Goal: Transaction & Acquisition: Subscribe to service/newsletter

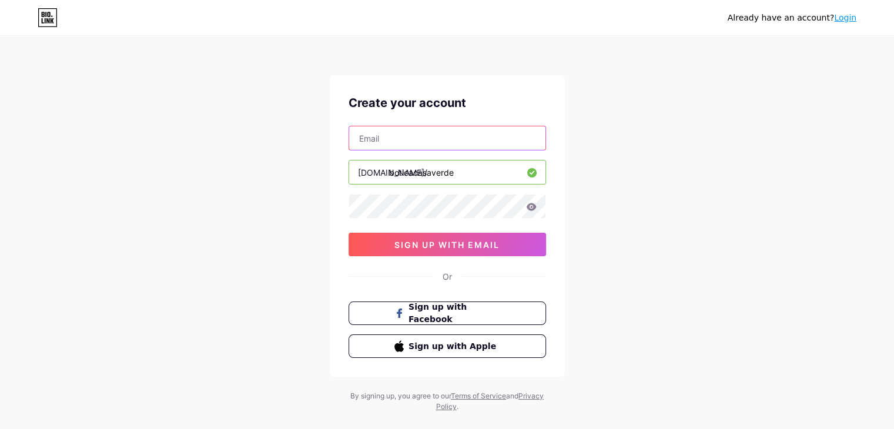
click at [386, 142] on input "text" at bounding box center [447, 138] width 196 height 24
click at [294, 147] on div "Already have an account? Login Create your account [DOMAIN_NAME]/ boticacasaver…" at bounding box center [447, 225] width 894 height 450
click at [388, 140] on input "text" at bounding box center [447, 138] width 196 height 24
type input "[EMAIL_ADDRESS][DOMAIN_NAME]"
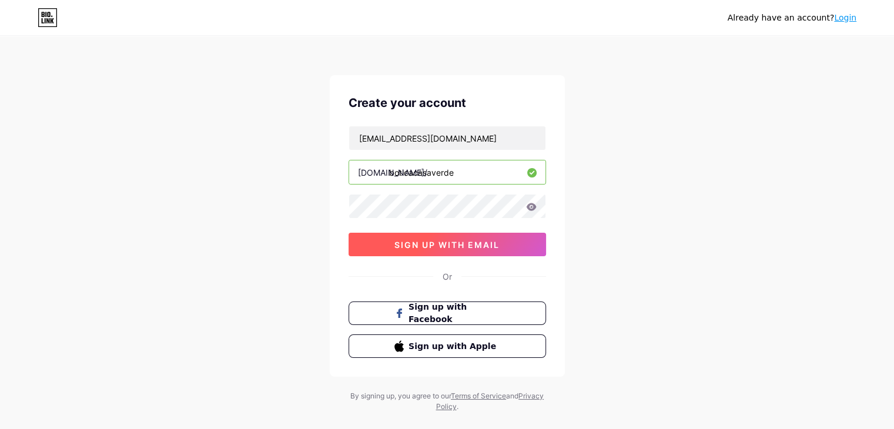
click at [466, 249] on button "sign up with email" at bounding box center [446, 245] width 197 height 24
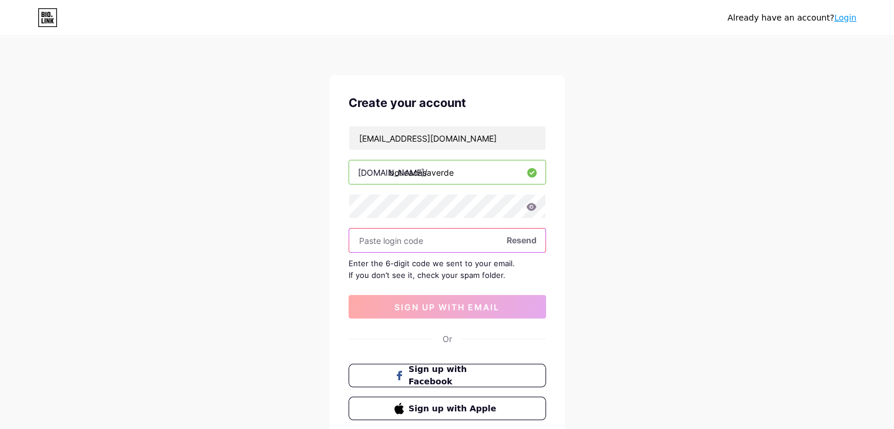
click at [381, 242] on input "text" at bounding box center [447, 241] width 196 height 24
paste input "841117"
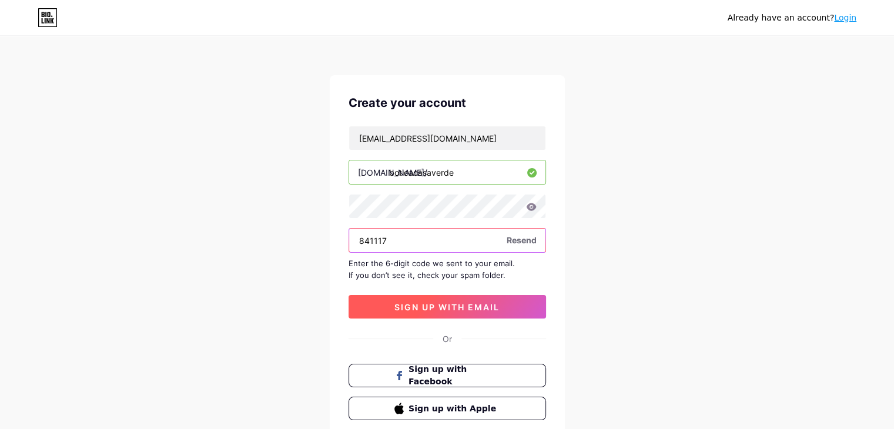
type input "841117"
click at [400, 304] on span "sign up with email" at bounding box center [446, 307] width 105 height 10
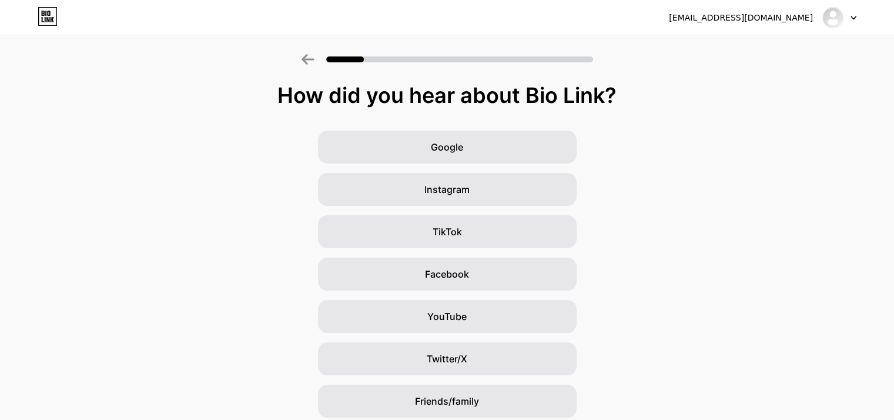
click at [719, 179] on div "Google Instagram TikTok Facebook YouTube Twitter/X Friends/family Other" at bounding box center [447, 294] width 894 height 329
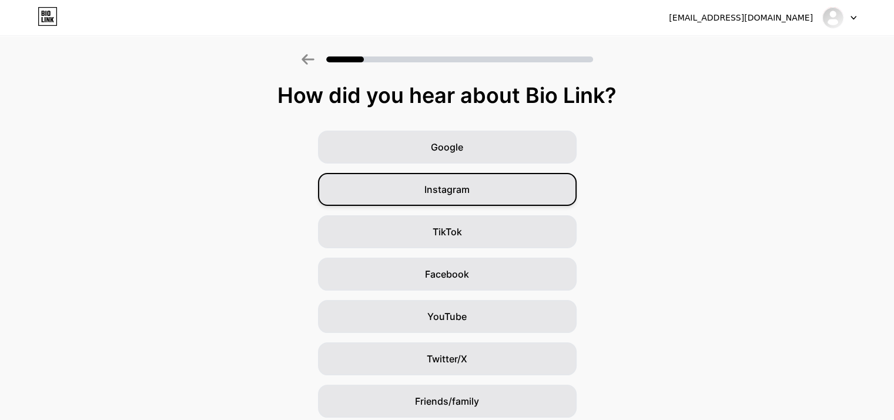
click at [477, 193] on div "Instagram" at bounding box center [447, 189] width 259 height 33
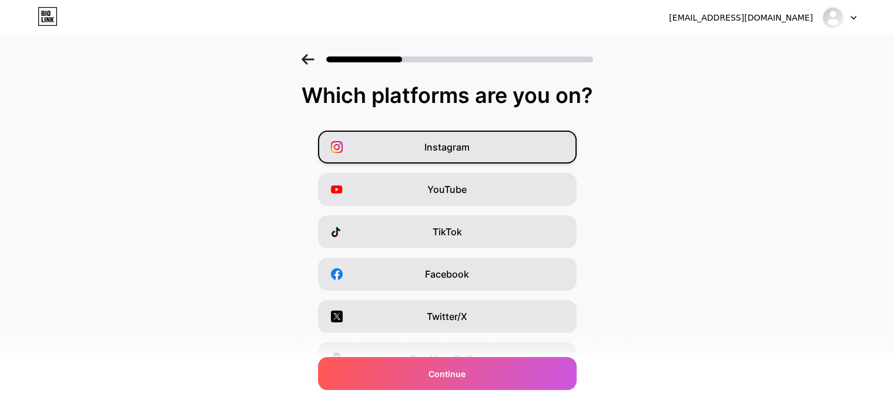
click at [472, 155] on div "Instagram" at bounding box center [447, 146] width 259 height 33
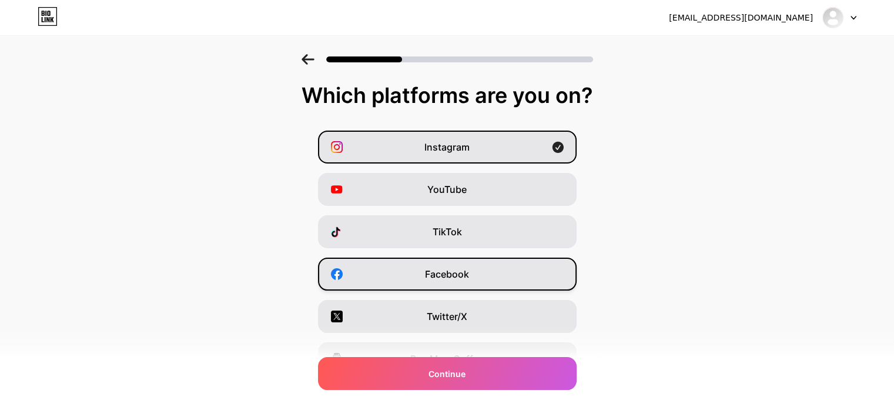
click at [458, 273] on span "Facebook" at bounding box center [447, 274] width 44 height 14
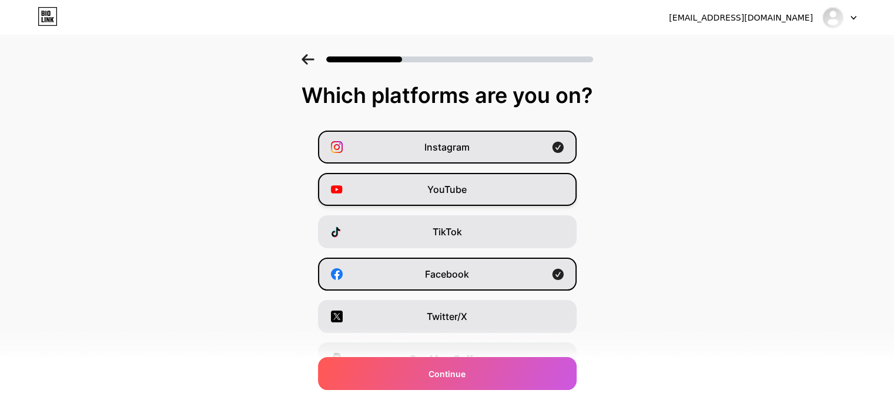
click at [447, 193] on span "YouTube" at bounding box center [446, 189] width 39 height 14
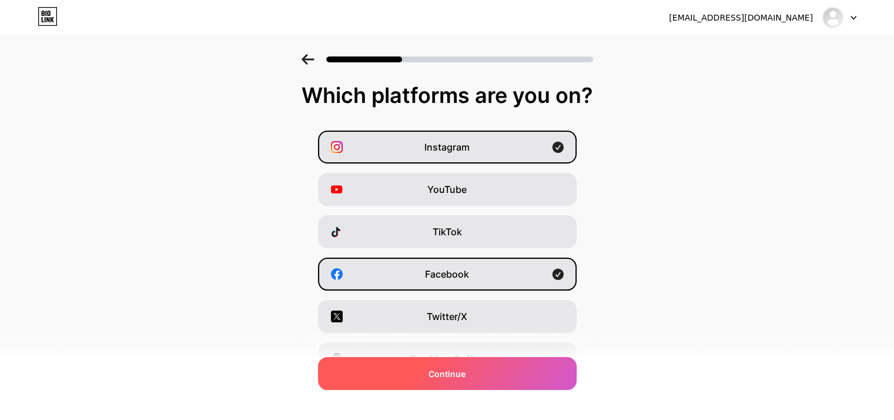
click at [512, 374] on div "Continue" at bounding box center [447, 373] width 259 height 33
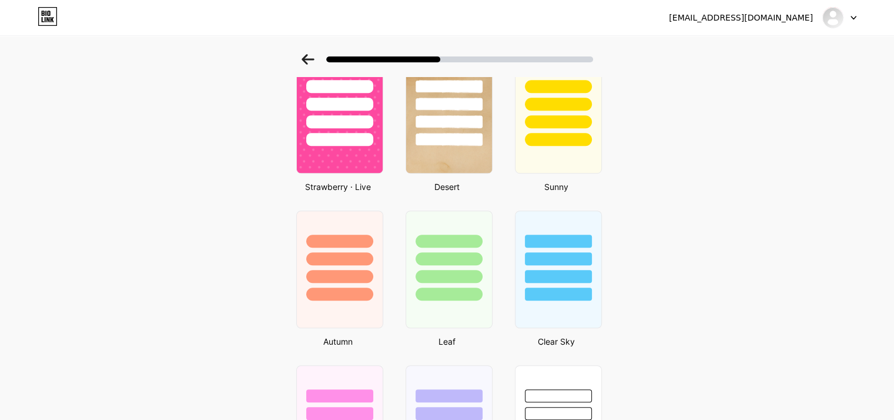
scroll to position [710, 0]
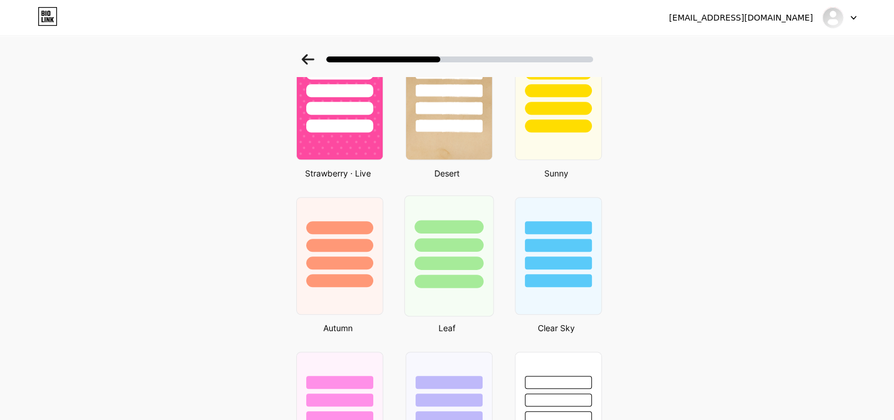
click at [445, 314] on div at bounding box center [448, 256] width 97 height 128
click at [451, 243] on div at bounding box center [448, 245] width 69 height 14
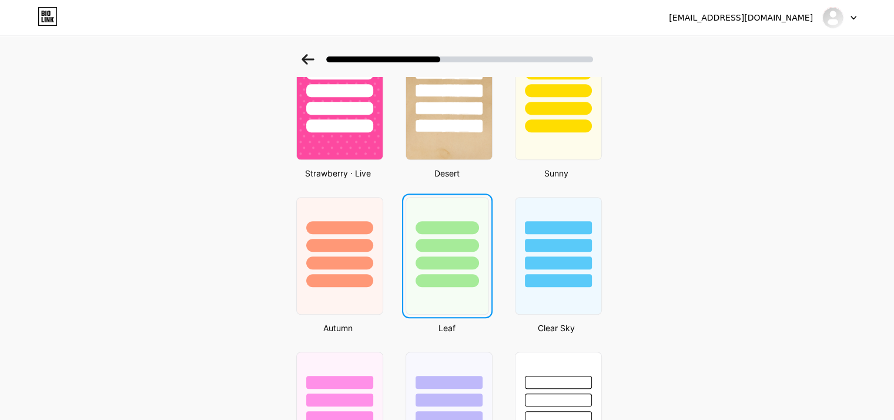
scroll to position [0, 0]
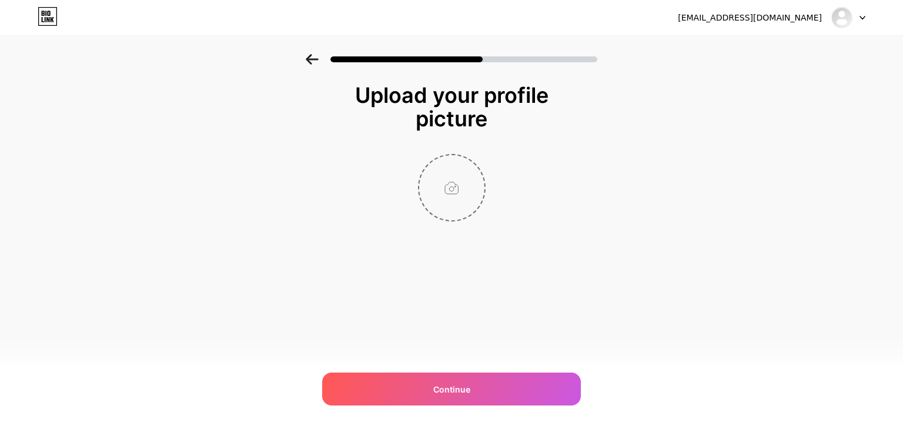
click at [448, 197] on input "file" at bounding box center [451, 187] width 65 height 65
type input "C:\fakepath\LOGO BCV circular.png"
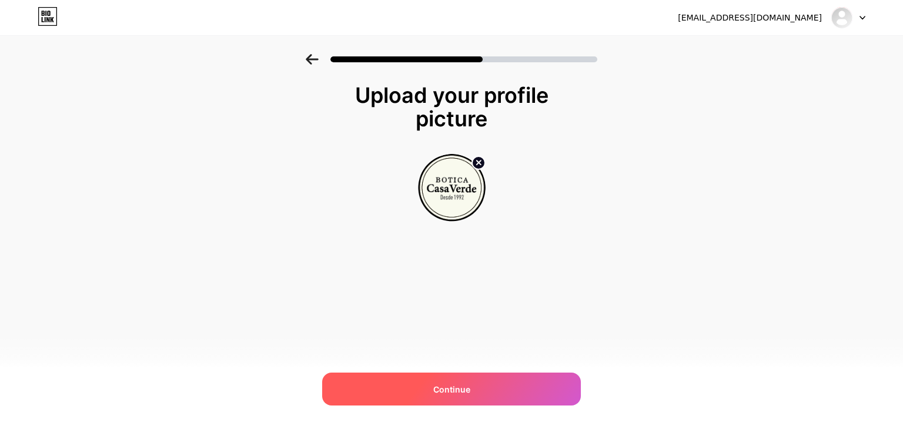
click at [475, 390] on div "Continue" at bounding box center [451, 389] width 259 height 33
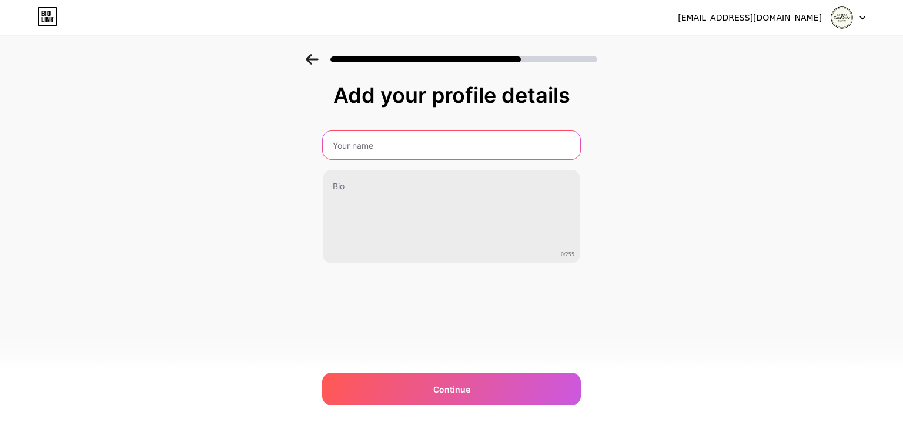
click at [364, 149] on input "text" at bounding box center [451, 145] width 257 height 28
type input "Botica Casa Verde"
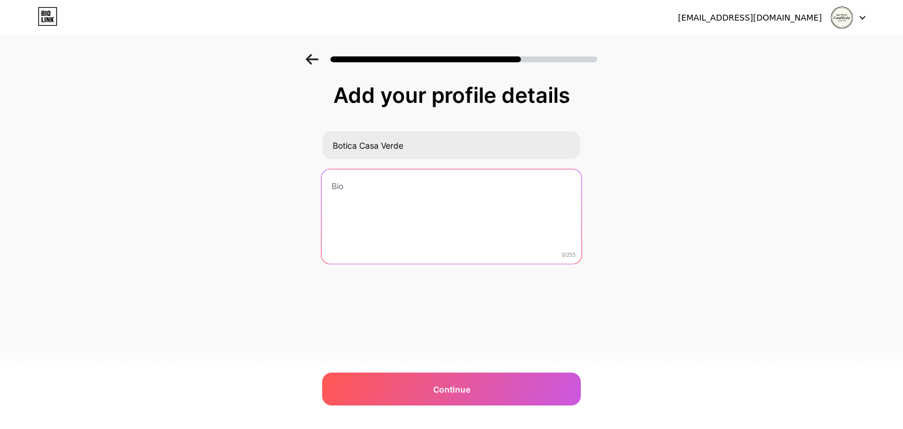
click at [374, 184] on textarea at bounding box center [451, 217] width 260 height 96
paste textarea "El Sistema MBU Practicamos una medicina del terreno, regenerativa. Las Esencias…"
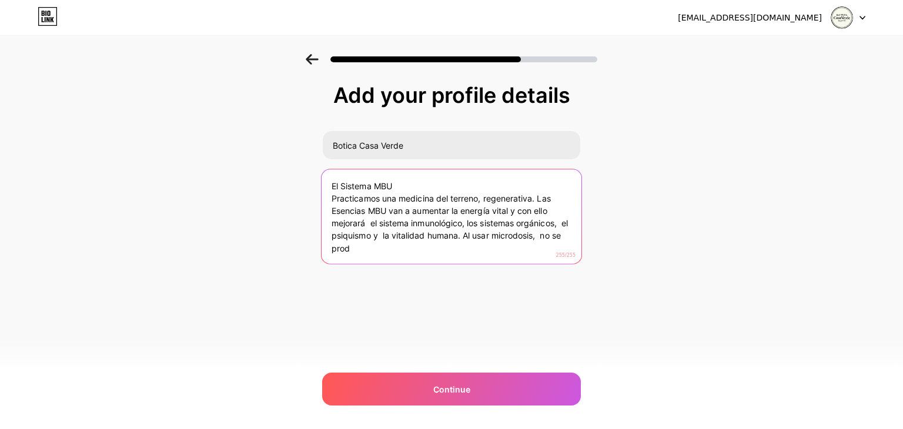
click at [483, 232] on textarea "El Sistema MBU Practicamos una medicina del terreno, regenerativa. Las Esencias…" at bounding box center [451, 217] width 260 height 96
drag, startPoint x: 478, startPoint y: 232, endPoint x: 482, endPoint y: 243, distance: 11.2
click at [482, 243] on textarea "El Sistema MBU Practicamos una medicina del terreno, regenerativa. Las Esencias…" at bounding box center [451, 217] width 260 height 96
click at [385, 233] on textarea "El Sistema MBU Practicamos una medicina del terreno, regenerativa. Las Esencias…" at bounding box center [451, 217] width 260 height 96
click at [409, 188] on textarea "El Sistema MBU Practicamos una medicina del terreno, regenerativa. Las Esencias…" at bounding box center [451, 217] width 260 height 96
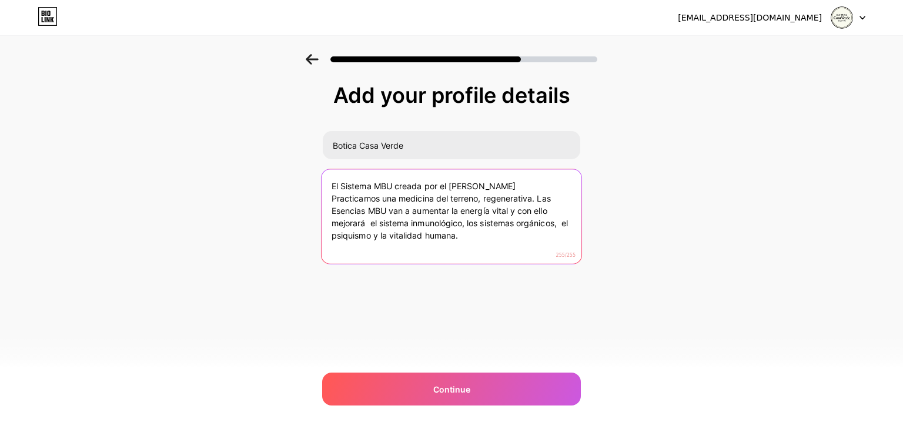
click at [412, 184] on textarea "El Sistema MBU creada por el [PERSON_NAME] Practicamos una medicina del terreno…" at bounding box center [451, 217] width 260 height 96
drag, startPoint x: 425, startPoint y: 185, endPoint x: 397, endPoint y: 186, distance: 28.3
click at [397, 186] on textarea "El Sistema MBU creada por el [PERSON_NAME] Practicamos una medicina del terreno…" at bounding box center [451, 217] width 260 height 96
click at [544, 188] on textarea "El Sistema MBU por el [PERSON_NAME] Practicamos una medicina del terreno, regen…" at bounding box center [451, 217] width 260 height 96
click at [407, 215] on textarea "El Sistema MBU por el [PERSON_NAME] Practicamos una medicina del terreno, regen…" at bounding box center [451, 217] width 260 height 96
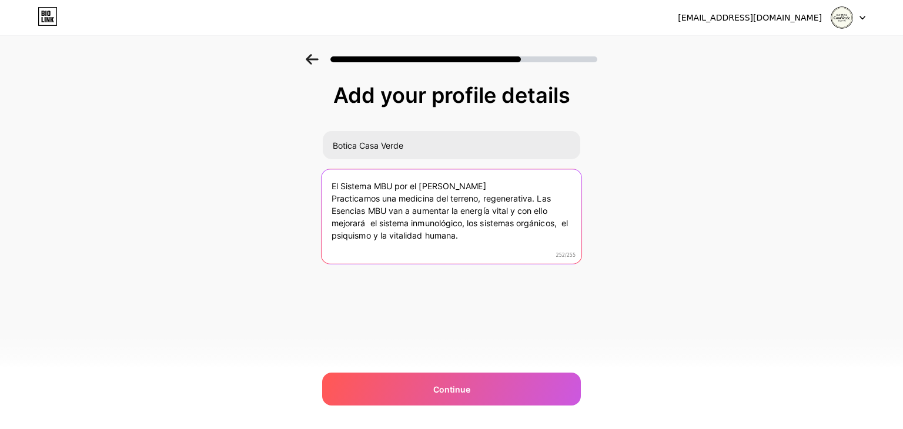
click at [357, 198] on textarea "El Sistema MBU por el [PERSON_NAME] Practicamos una medicina del terreno, regen…" at bounding box center [451, 217] width 260 height 96
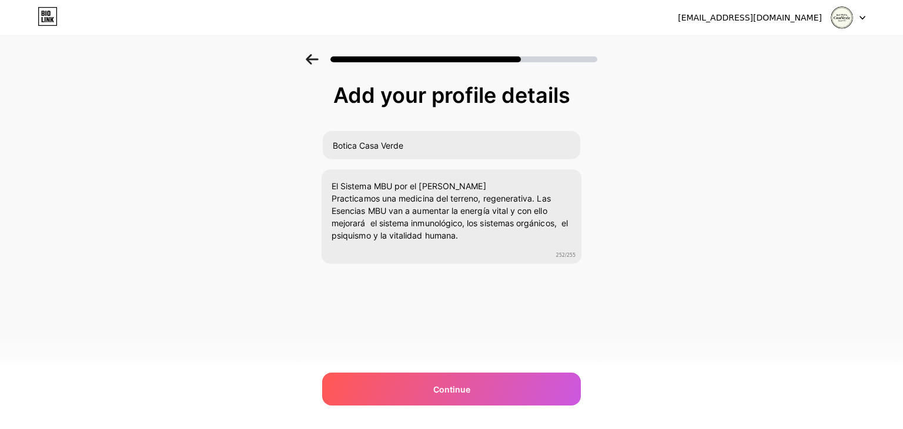
click at [315, 196] on div "Add your profile details Botica Casa Verde El Sistema MBU por el [PERSON_NAME] …" at bounding box center [451, 188] width 903 height 269
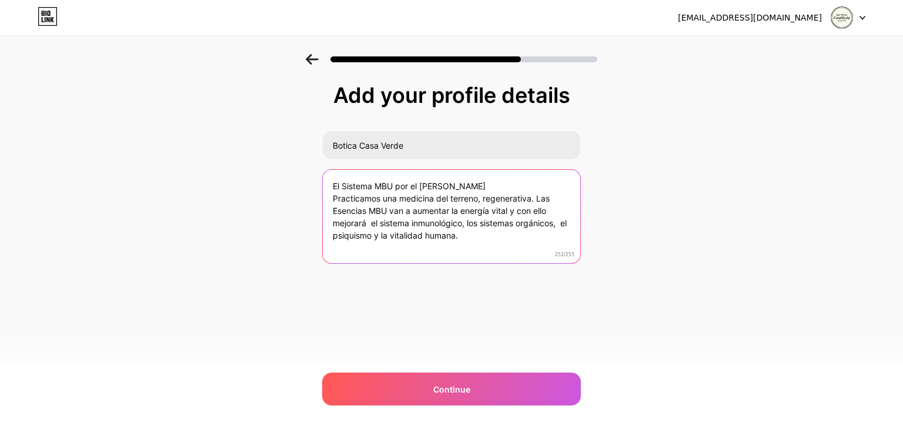
click at [341, 197] on textarea "El Sistema MBU por el [PERSON_NAME] Practicamos una medicina del terreno, regen…" at bounding box center [451, 217] width 257 height 95
click at [334, 197] on textarea "El Sistema MBU por el [PERSON_NAME] Practicamos una medicina del terreno, regen…" at bounding box center [451, 217] width 260 height 96
click at [332, 197] on textarea "El Sistema MBU por el [PERSON_NAME] Practicamos una medicina del terreno, regen…" at bounding box center [451, 217] width 260 height 96
type textarea "El Sistema MBU por el [PERSON_NAME] Practicamos una medicina del terreno, regen…"
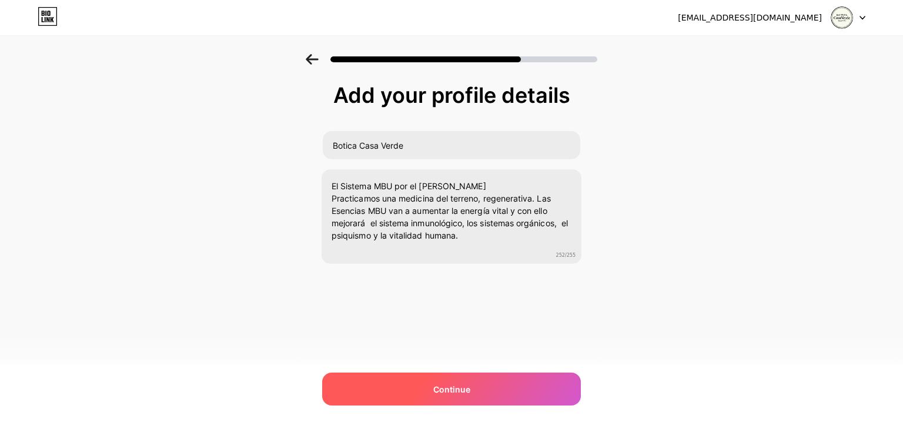
click at [458, 392] on span "Continue" at bounding box center [451, 389] width 37 height 12
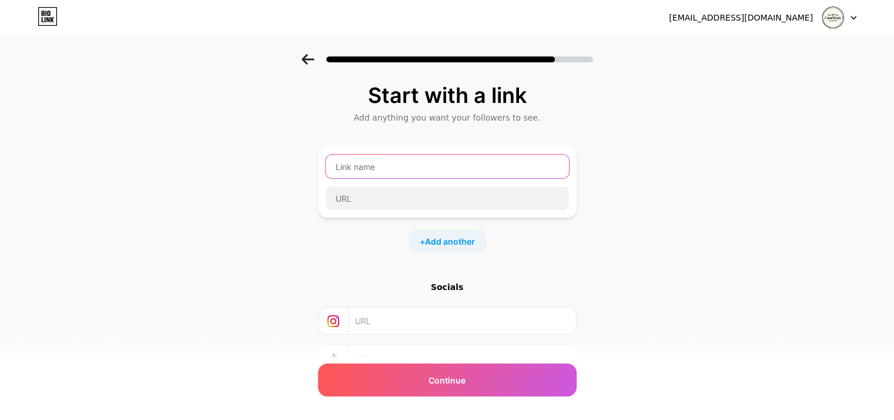
click at [472, 156] on input "text" at bounding box center [447, 167] width 243 height 24
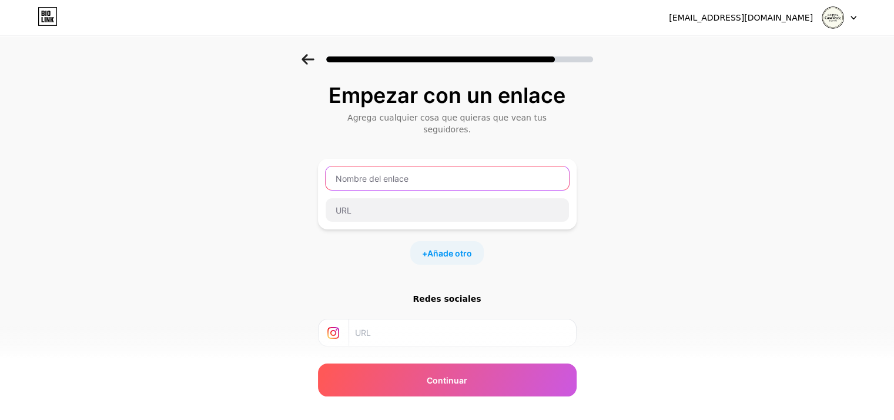
click at [358, 166] on input "text" at bounding box center [447, 178] width 243 height 24
type input "Tienda online"
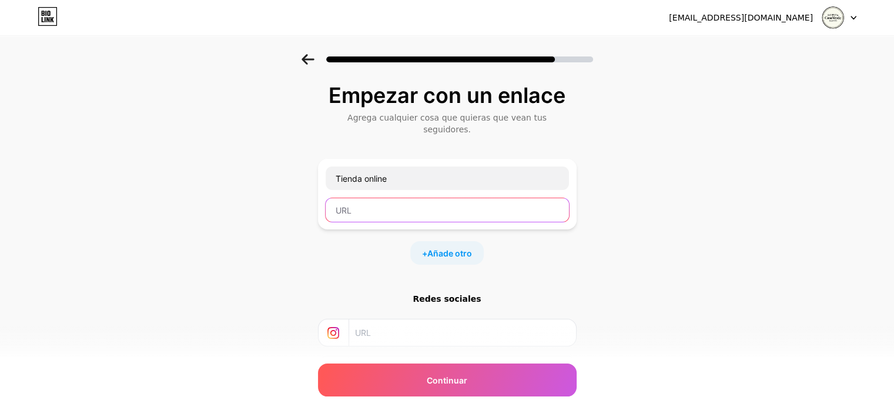
click at [364, 199] on input "text" at bounding box center [447, 210] width 243 height 24
type input "[DOMAIN_NAME]"
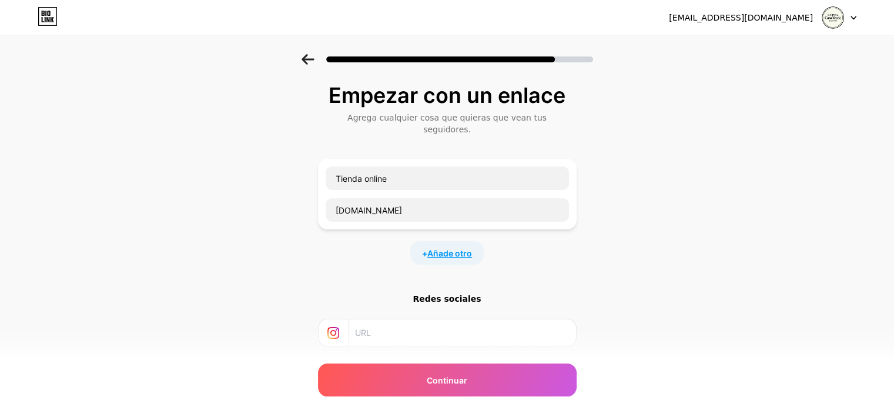
click at [448, 248] on font "Añade otro" at bounding box center [449, 253] width 45 height 10
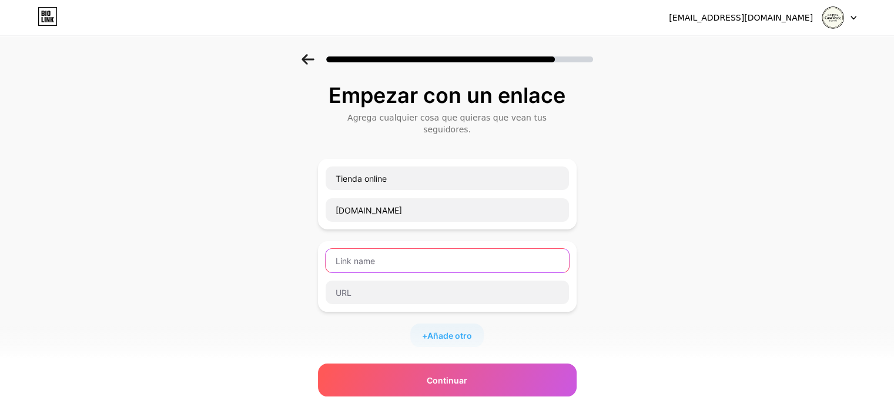
click at [393, 249] on input "text" at bounding box center [447, 261] width 243 height 24
type input "Escuela MBU"
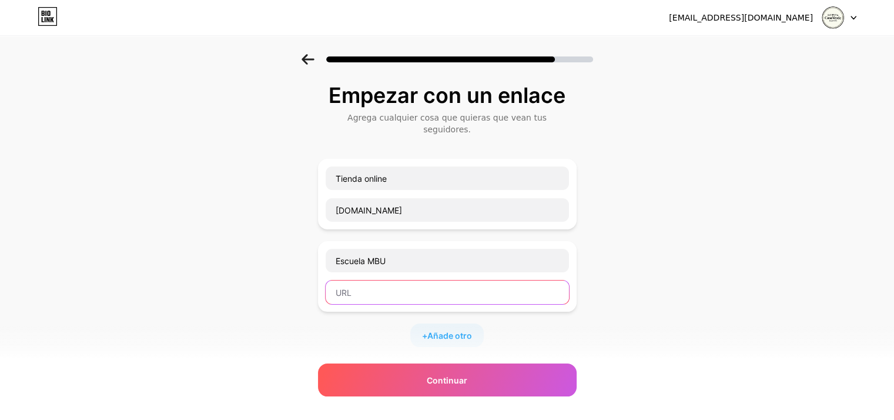
click at [388, 280] on input "text" at bounding box center [447, 292] width 243 height 24
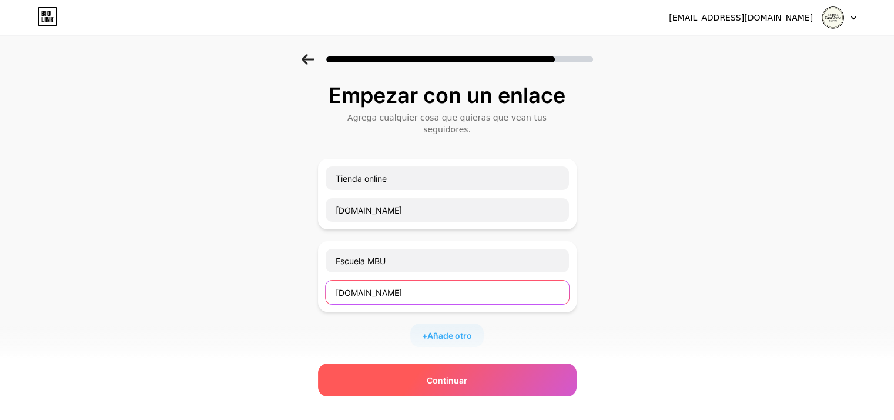
type input "[DOMAIN_NAME]"
click at [444, 376] on font "Continuar" at bounding box center [447, 380] width 41 height 10
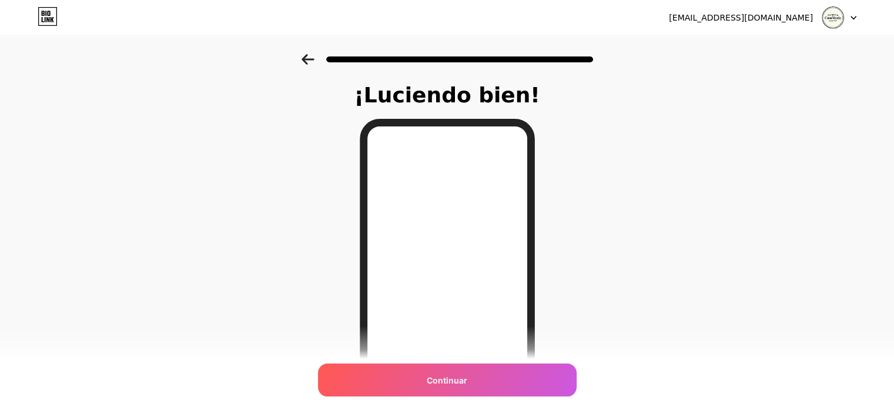
scroll to position [170, 0]
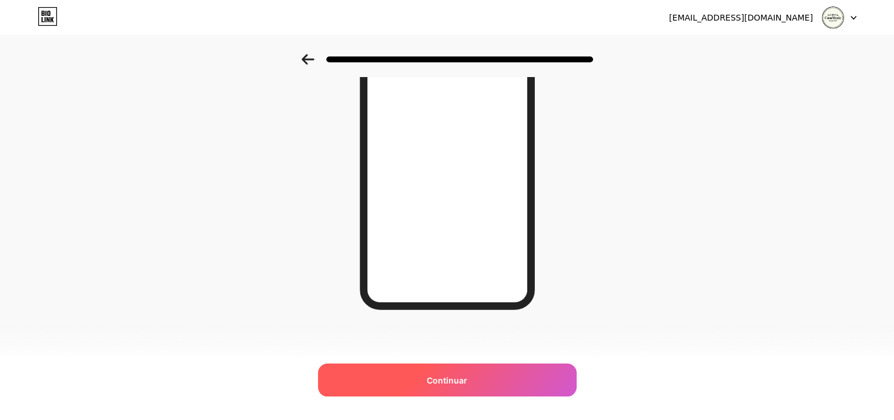
click at [448, 378] on font "Continuar" at bounding box center [447, 380] width 41 height 10
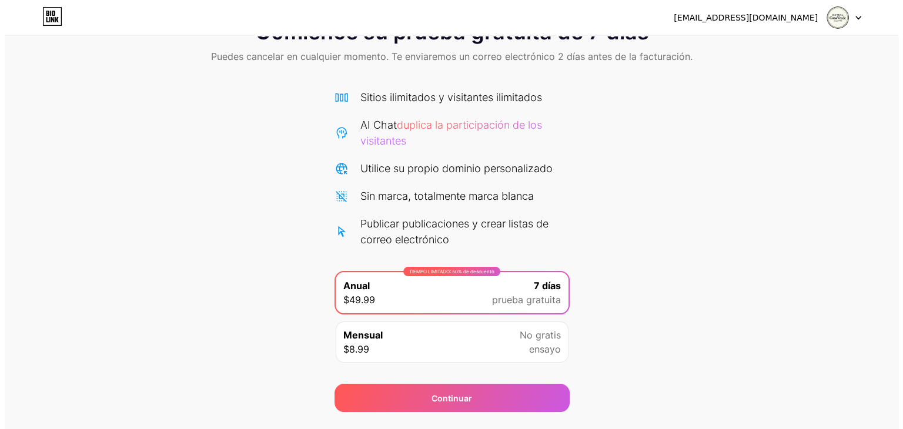
scroll to position [75, 0]
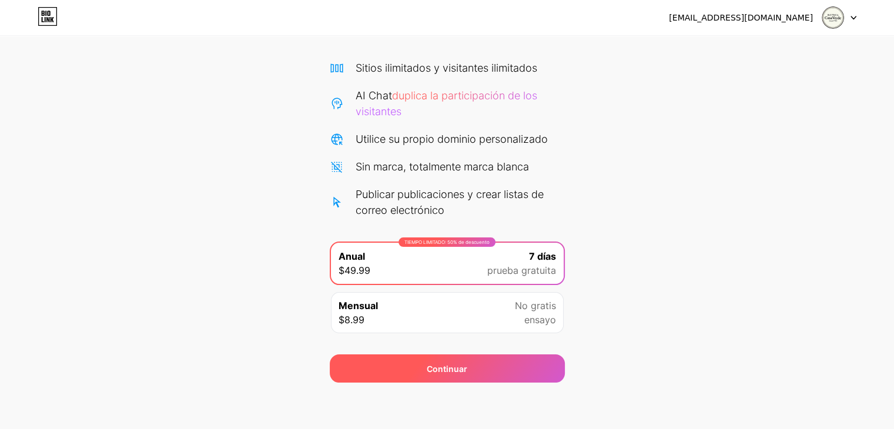
click at [424, 368] on div "Continuar" at bounding box center [447, 368] width 235 height 28
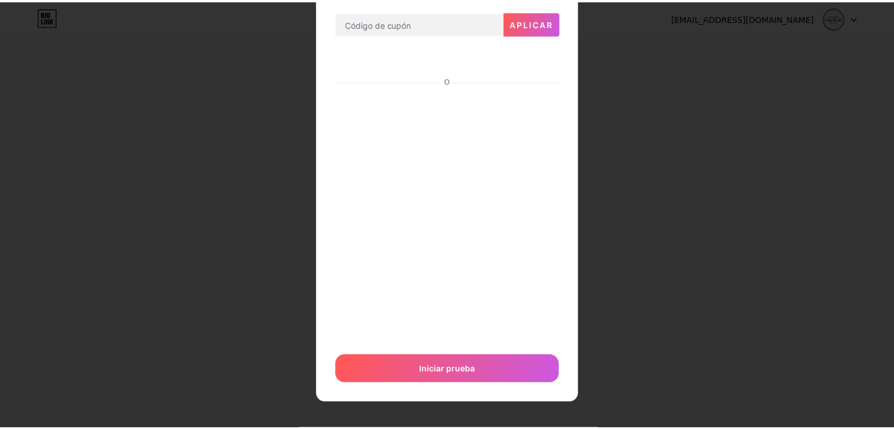
scroll to position [0, 0]
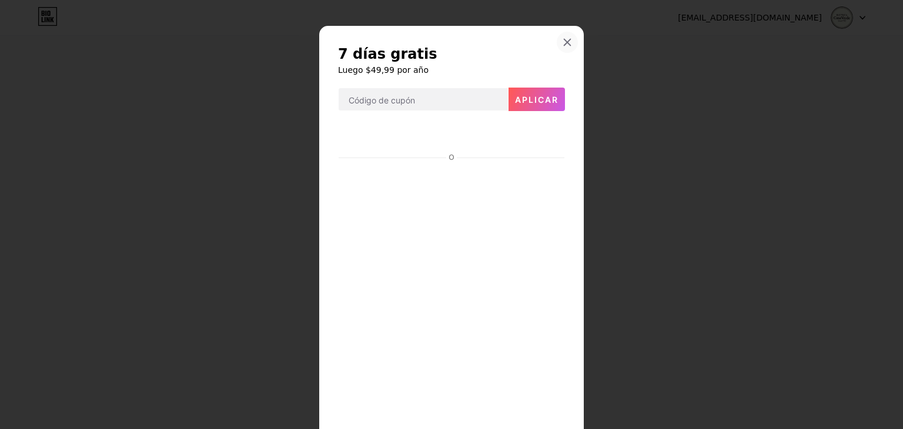
click at [564, 41] on icon at bounding box center [567, 42] width 6 height 6
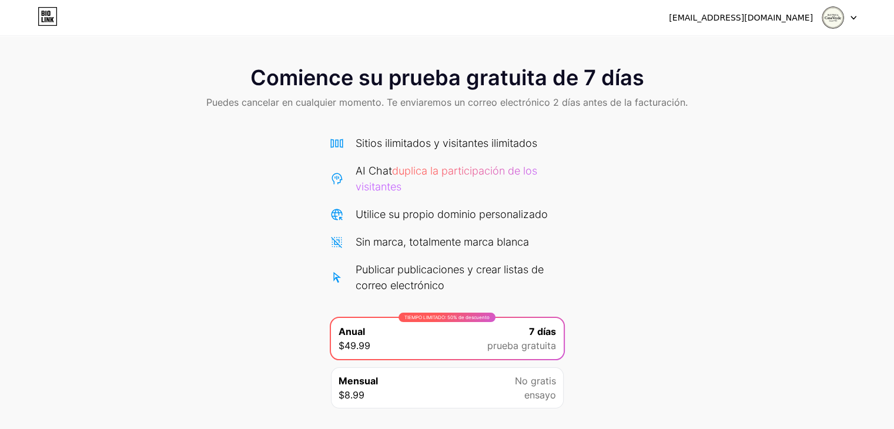
scroll to position [75, 0]
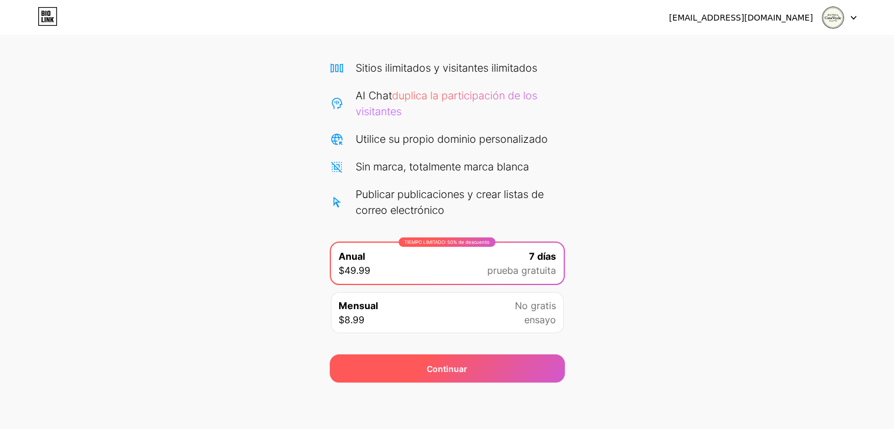
click at [421, 366] on div "Continuar" at bounding box center [447, 368] width 235 height 28
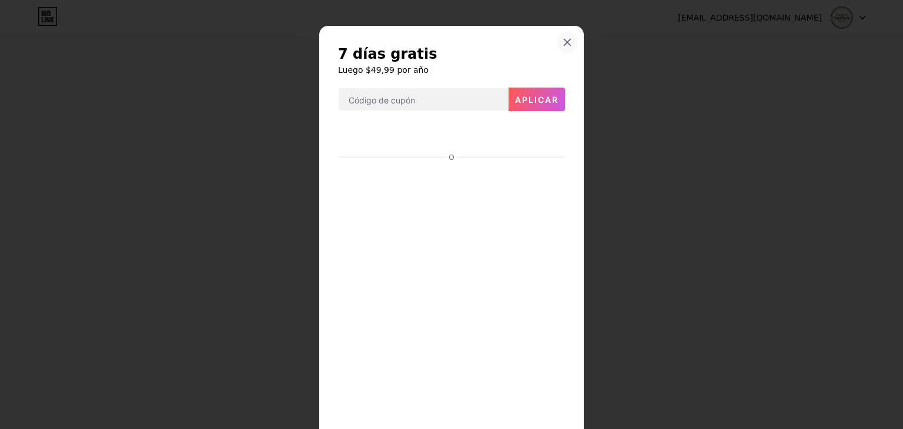
click at [563, 47] on div at bounding box center [567, 42] width 21 height 21
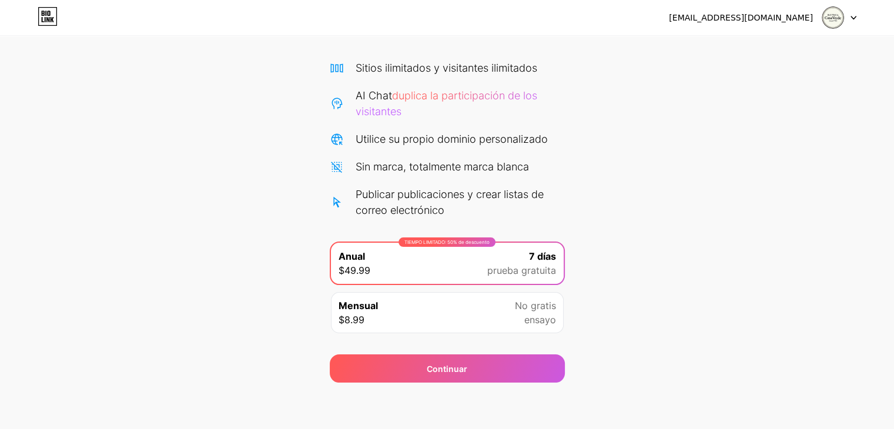
click at [847, 18] on div at bounding box center [839, 17] width 34 height 21
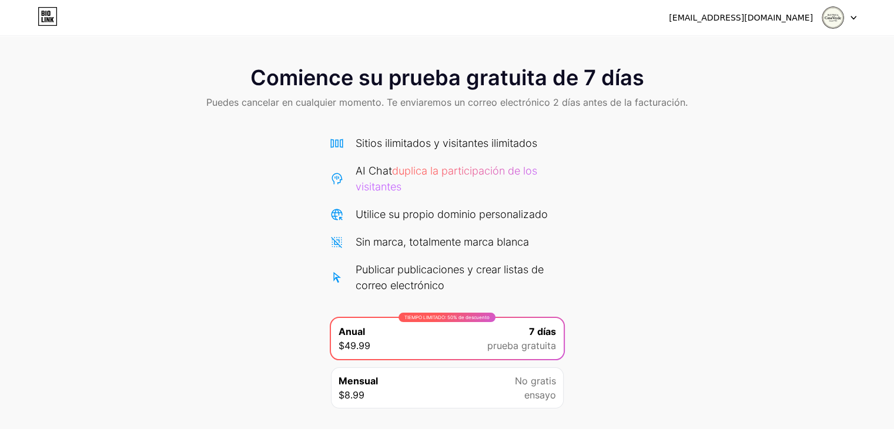
click at [852, 16] on icon at bounding box center [853, 18] width 6 height 4
click at [45, 18] on icon at bounding box center [45, 19] width 1 height 5
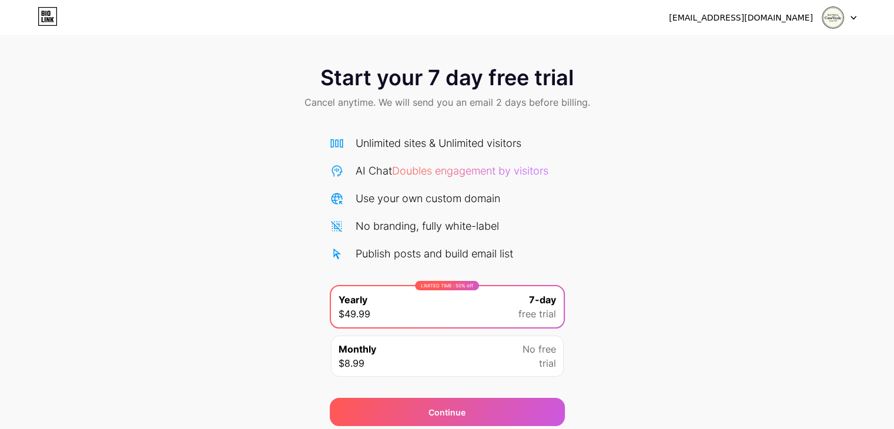
scroll to position [43, 0]
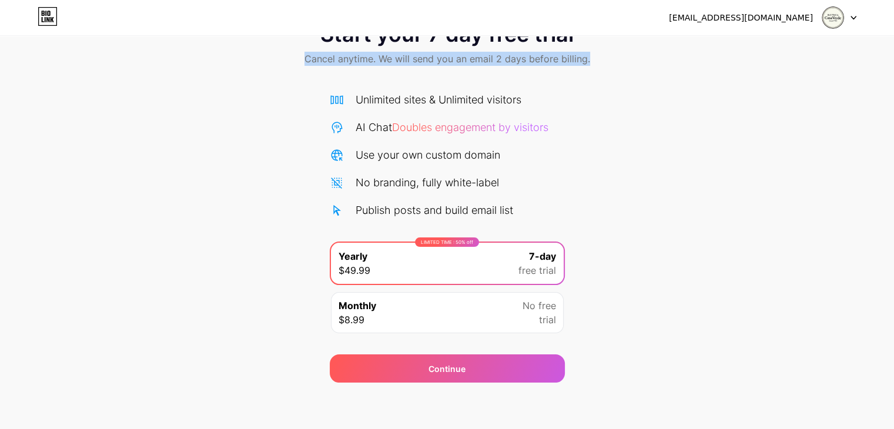
drag, startPoint x: 308, startPoint y: 65, endPoint x: 595, endPoint y: 67, distance: 287.4
click at [595, 67] on div "Start your 7 day free trial Cancel anytime. We will send you an email 2 days be…" at bounding box center [447, 45] width 894 height 69
click at [696, 209] on div "Start your 7 day free trial Cancel anytime. We will send you an email 2 days be…" at bounding box center [447, 197] width 894 height 372
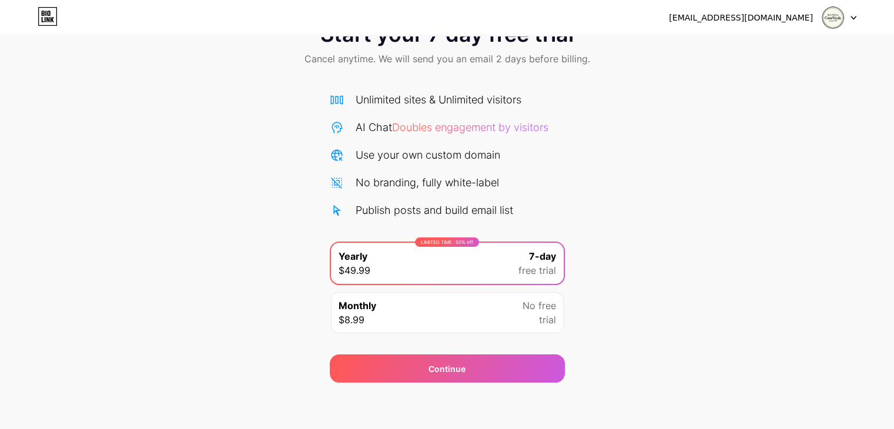
click at [854, 12] on div at bounding box center [839, 17] width 34 height 21
click at [739, 50] on li "Logout" at bounding box center [783, 48] width 146 height 32
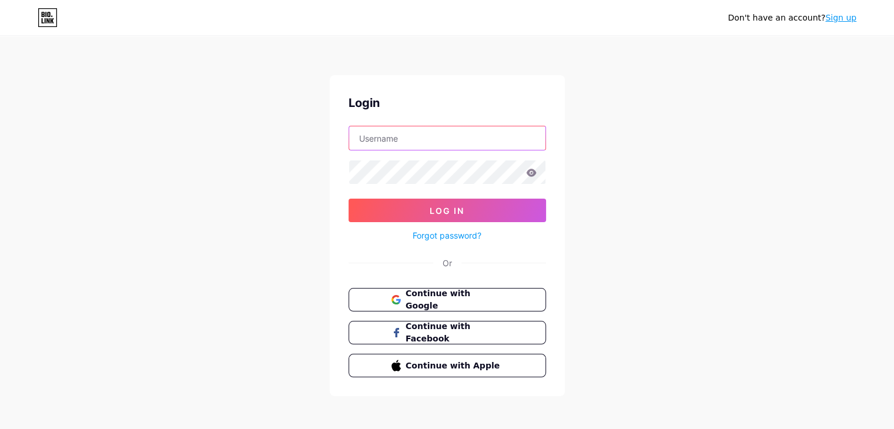
type input "[EMAIL_ADDRESS][DOMAIN_NAME]"
